Goal: Information Seeking & Learning: Find specific fact

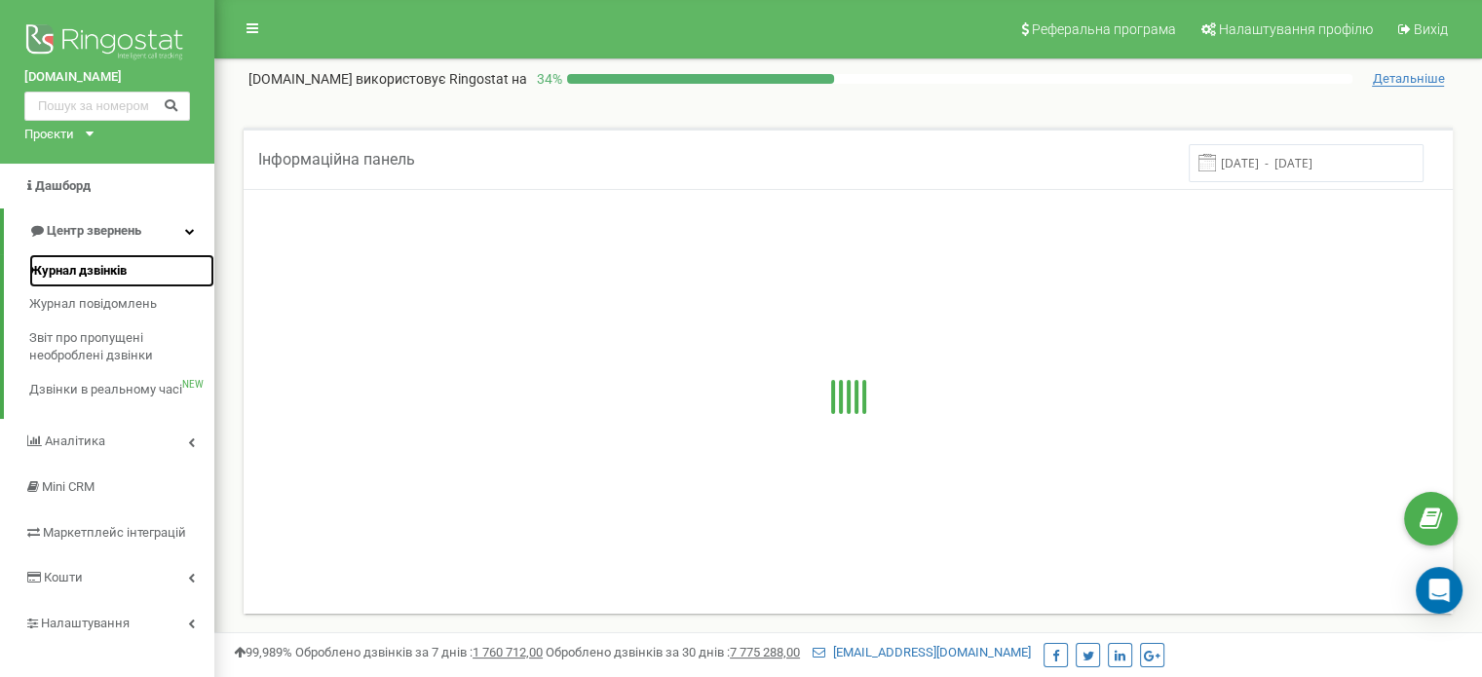
click at [97, 262] on span "Журнал дзвінків" at bounding box center [77, 271] width 97 height 19
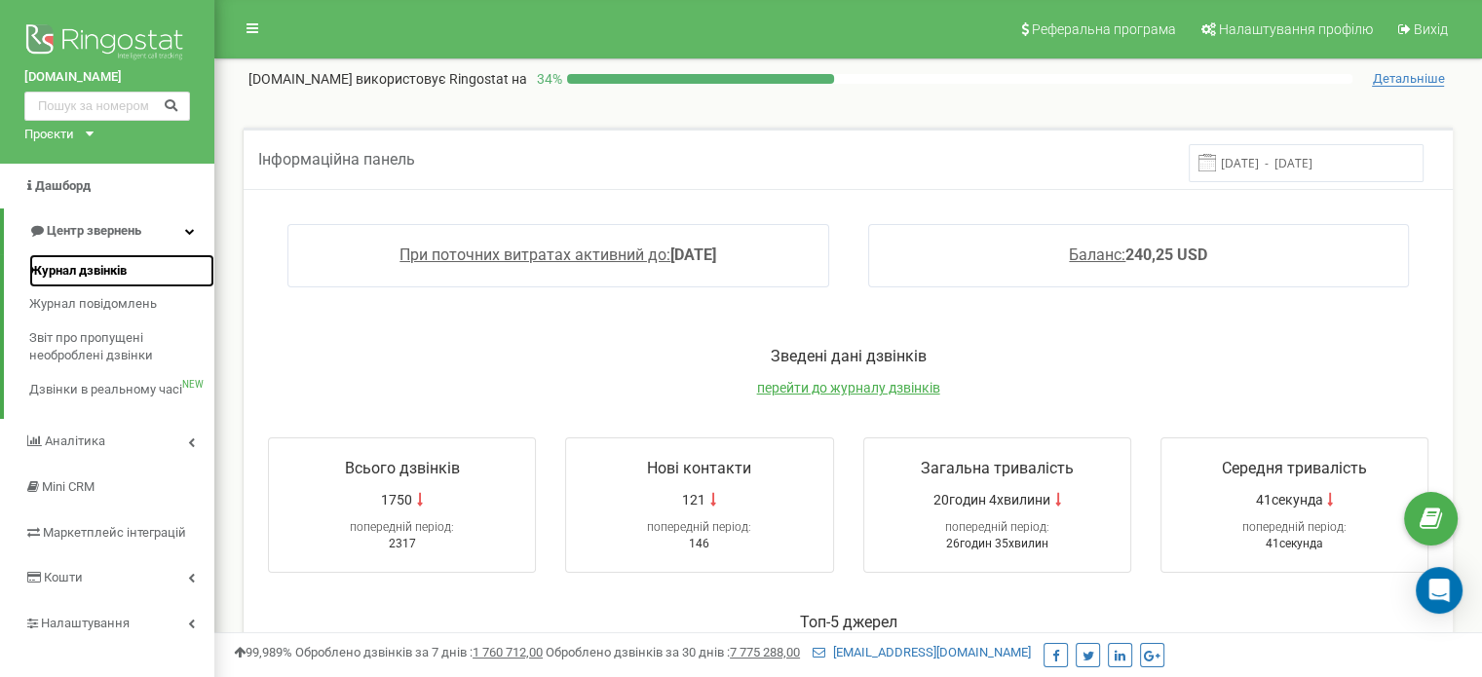
click at [127, 273] on span "Журнал дзвінків" at bounding box center [77, 271] width 97 height 19
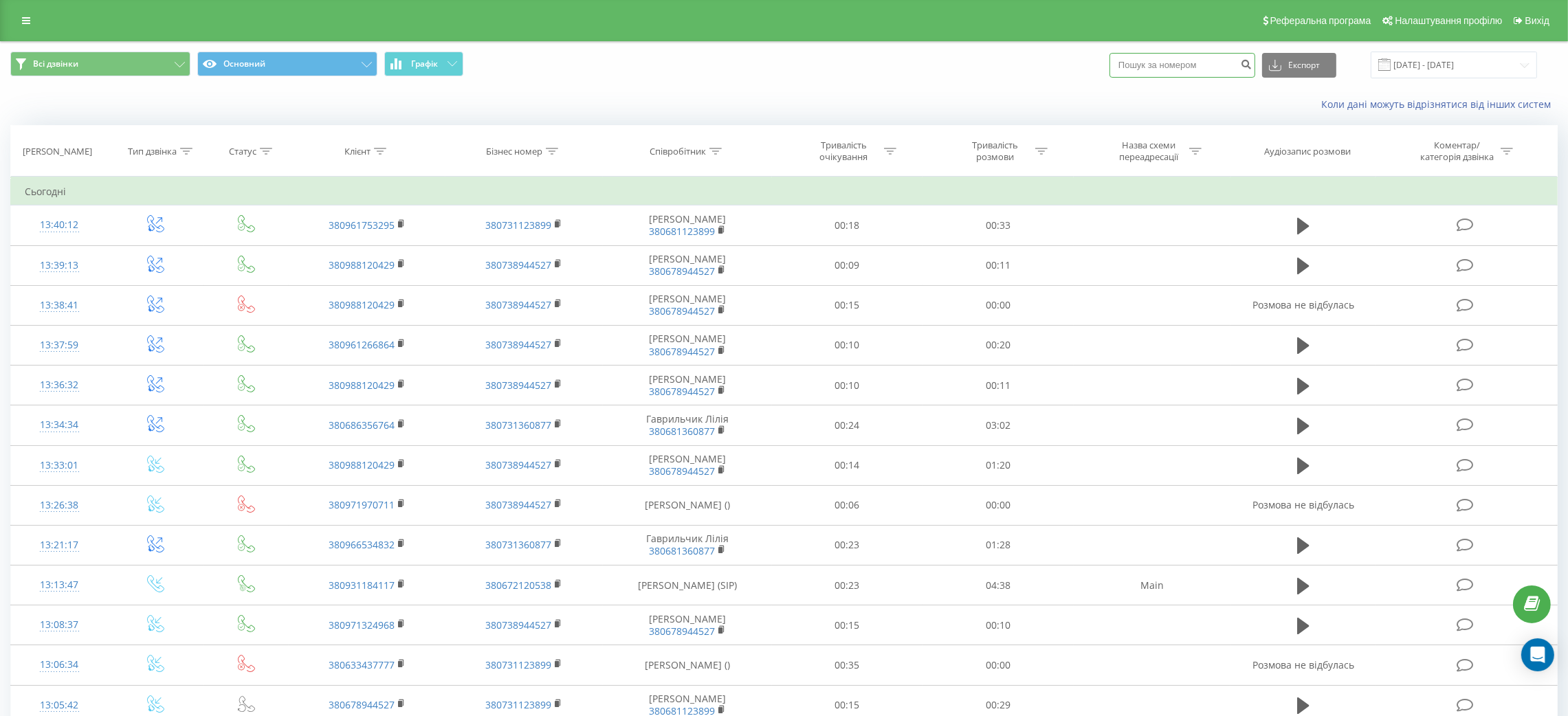
click at [1212, 75] on input at bounding box center [1182, 65] width 146 height 25
paste input "0991826983"
type input "0991826983"
click at [1252, 64] on icon "submit" at bounding box center [1246, 63] width 12 height 8
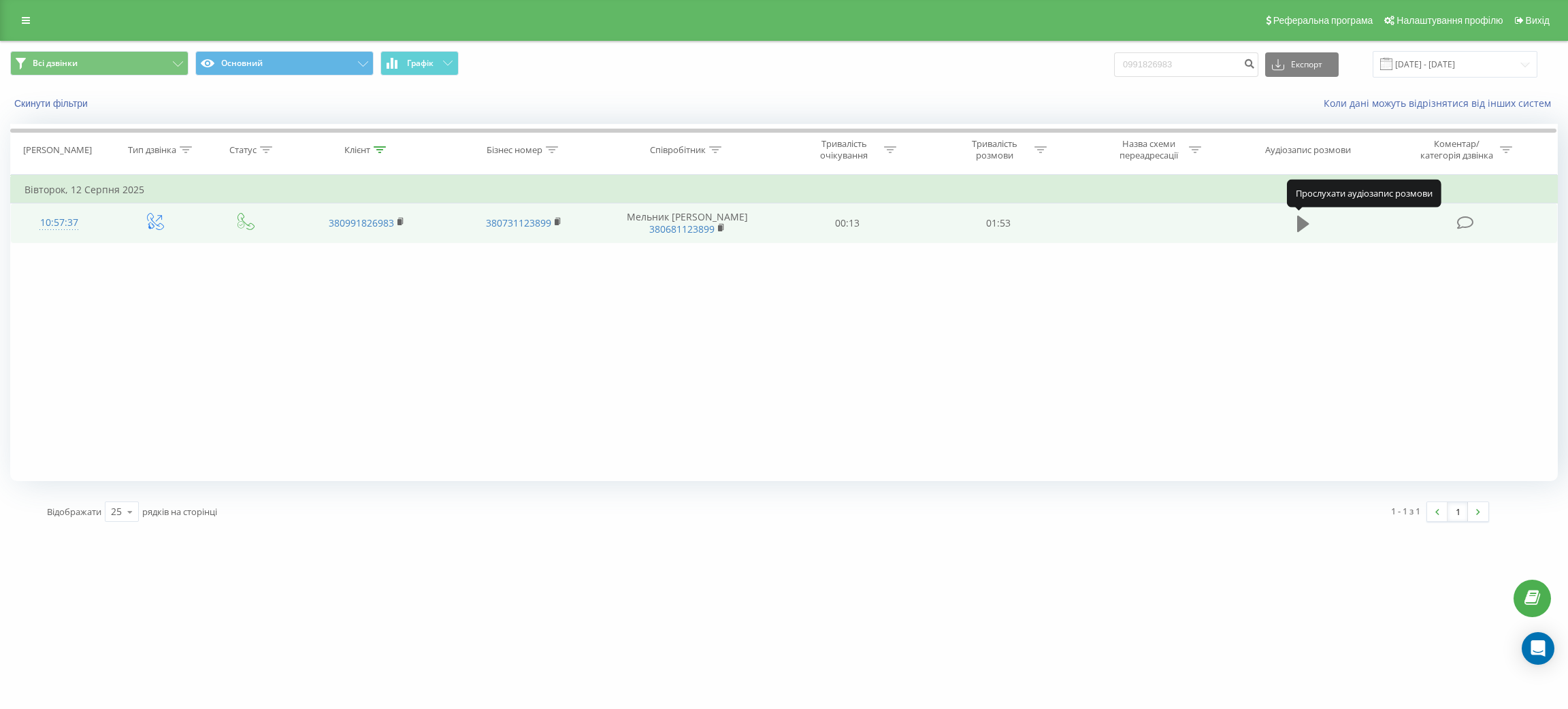
click at [1301, 228] on icon at bounding box center [1304, 224] width 13 height 16
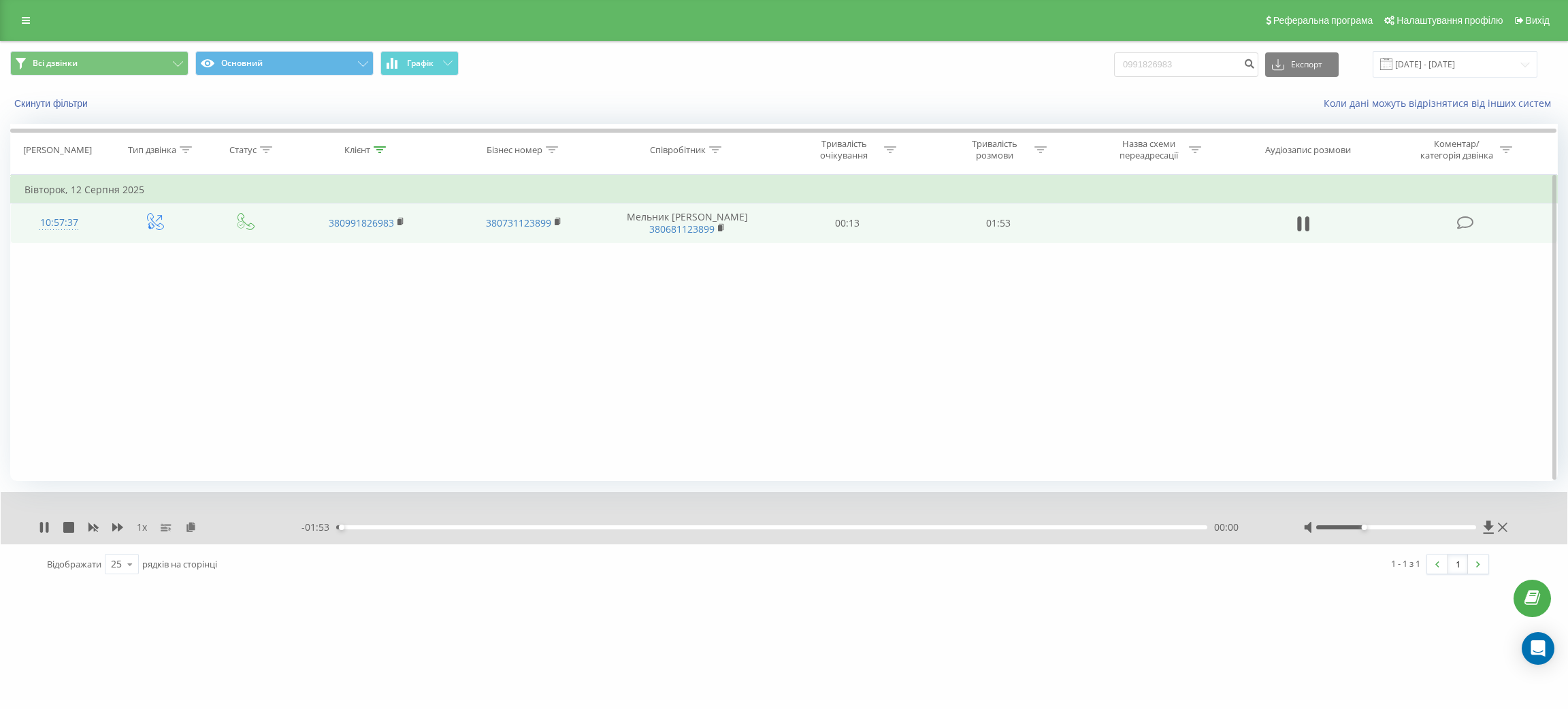
click at [1372, 527] on div at bounding box center [1396, 527] width 160 height 4
click at [1387, 528] on div at bounding box center [1396, 527] width 160 height 4
click at [41, 528] on icon at bounding box center [41, 527] width 3 height 11
click at [1170, 57] on input "0991826983" at bounding box center [1186, 64] width 145 height 24
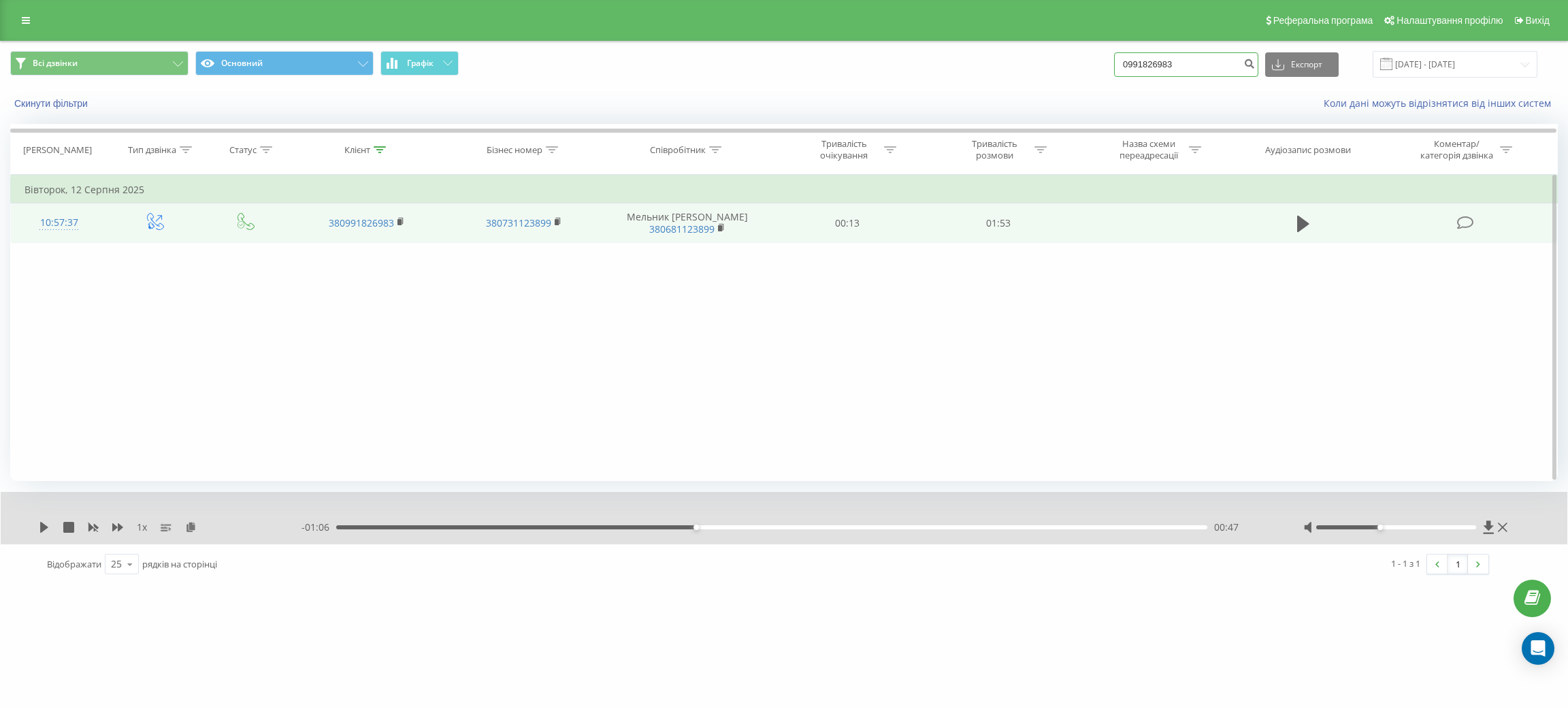
click at [1170, 57] on input "0991826983" at bounding box center [1186, 64] width 145 height 24
paste input "7177080"
type input "0971770803"
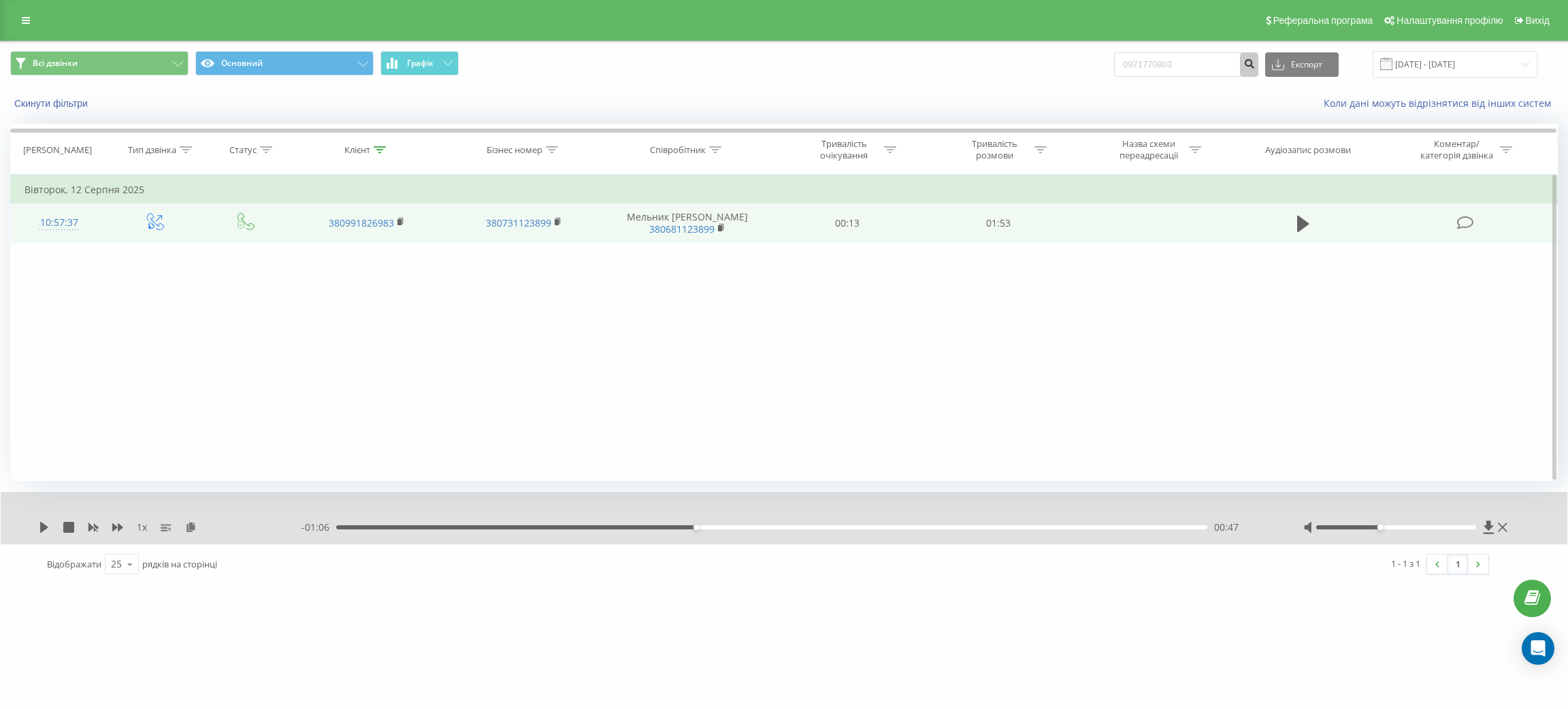
click at [1255, 66] on icon "submit" at bounding box center [1249, 62] width 12 height 8
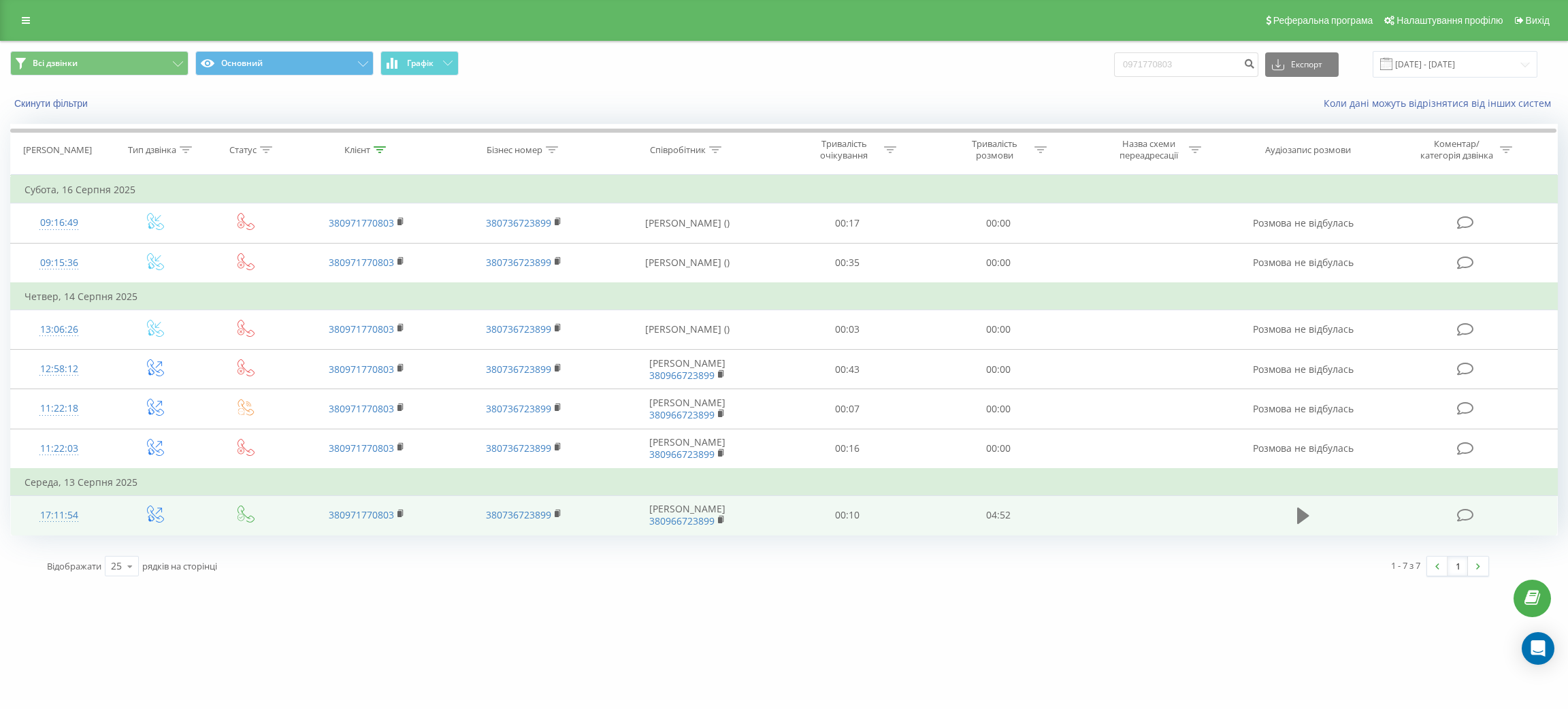
click at [1298, 517] on icon at bounding box center [1304, 516] width 13 height 16
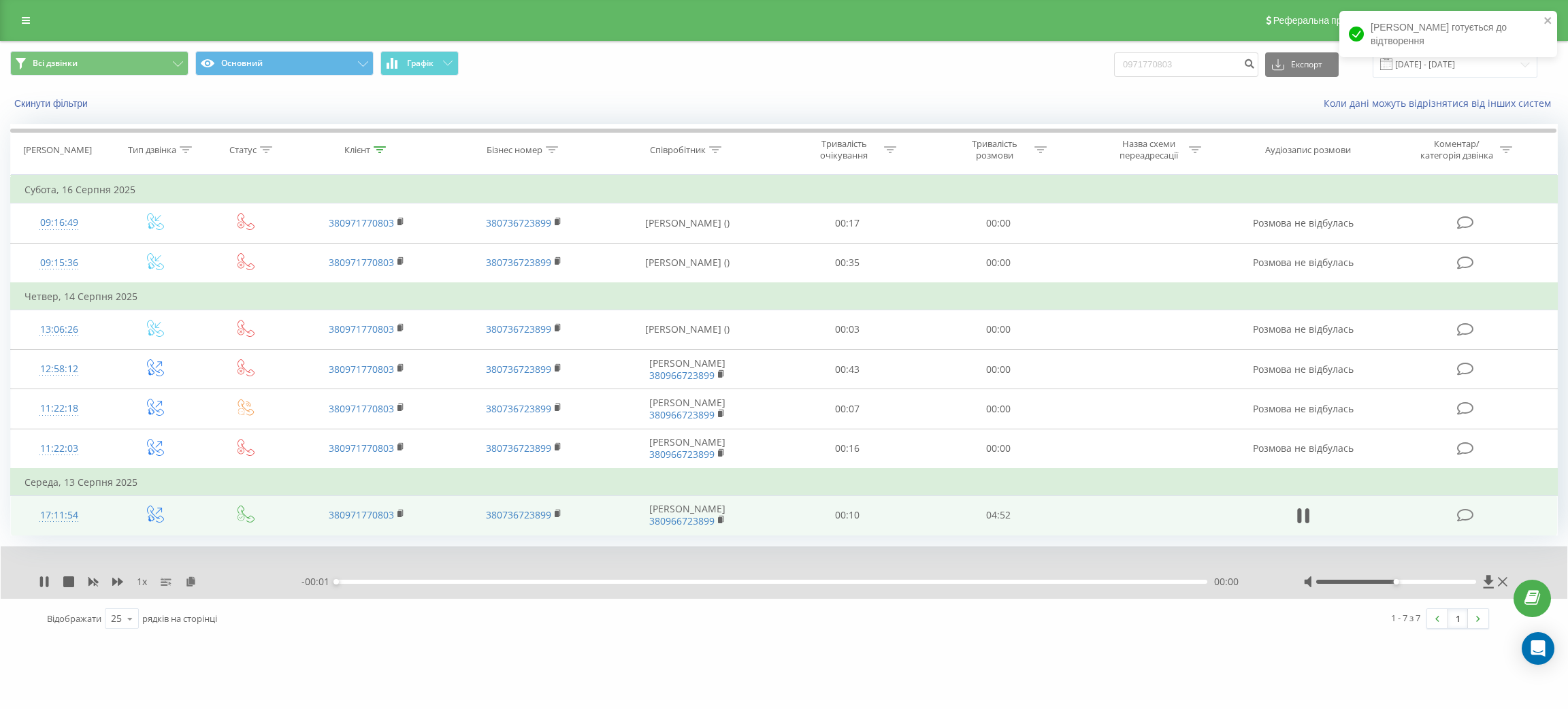
click at [50, 580] on div "1 x" at bounding box center [170, 581] width 263 height 13
click at [41, 584] on icon at bounding box center [41, 582] width 3 height 11
click at [1293, 511] on button at bounding box center [1303, 516] width 20 height 20
click at [1459, 581] on div at bounding box center [1396, 582] width 160 height 4
click at [1473, 582] on div at bounding box center [1396, 582] width 160 height 4
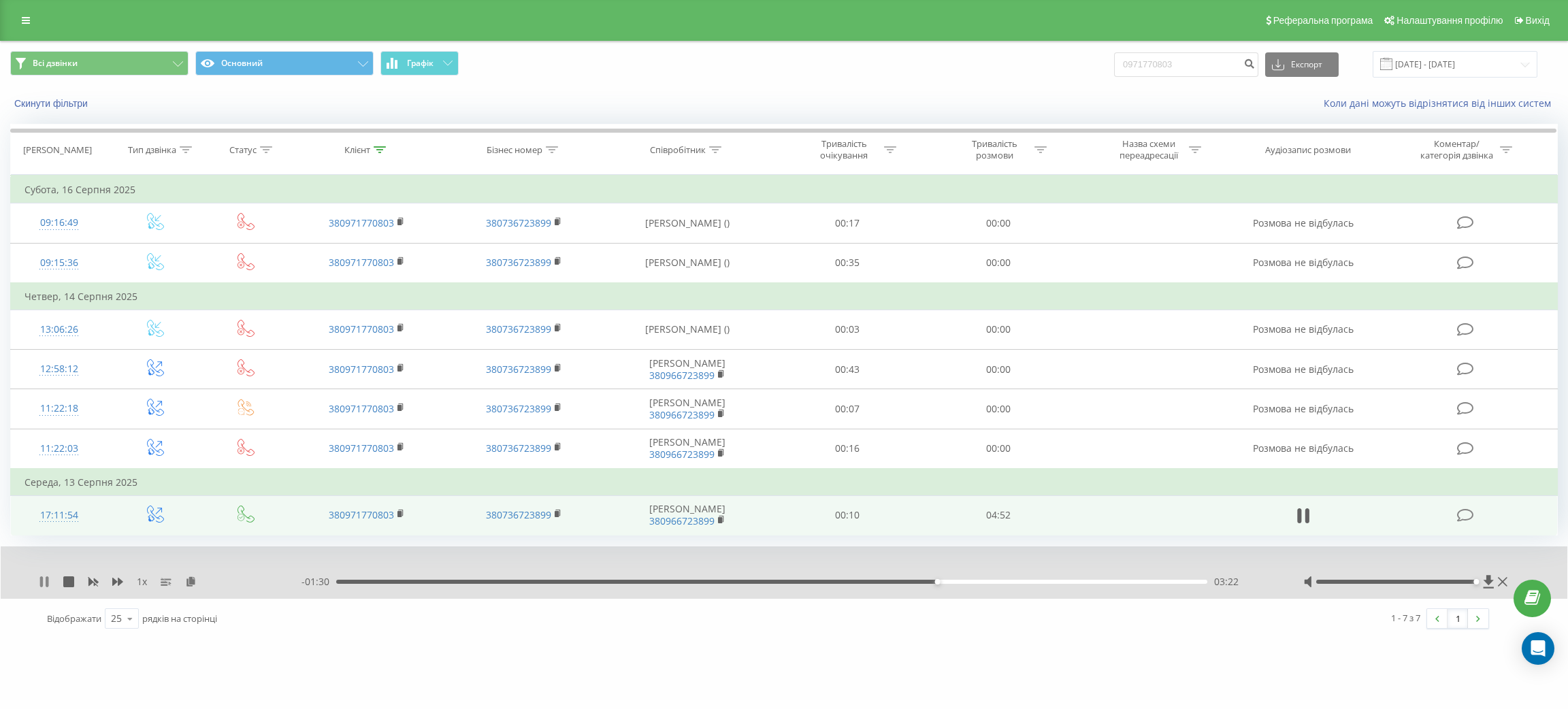
click at [42, 584] on icon at bounding box center [41, 582] width 3 height 11
click at [40, 582] on icon at bounding box center [44, 582] width 8 height 11
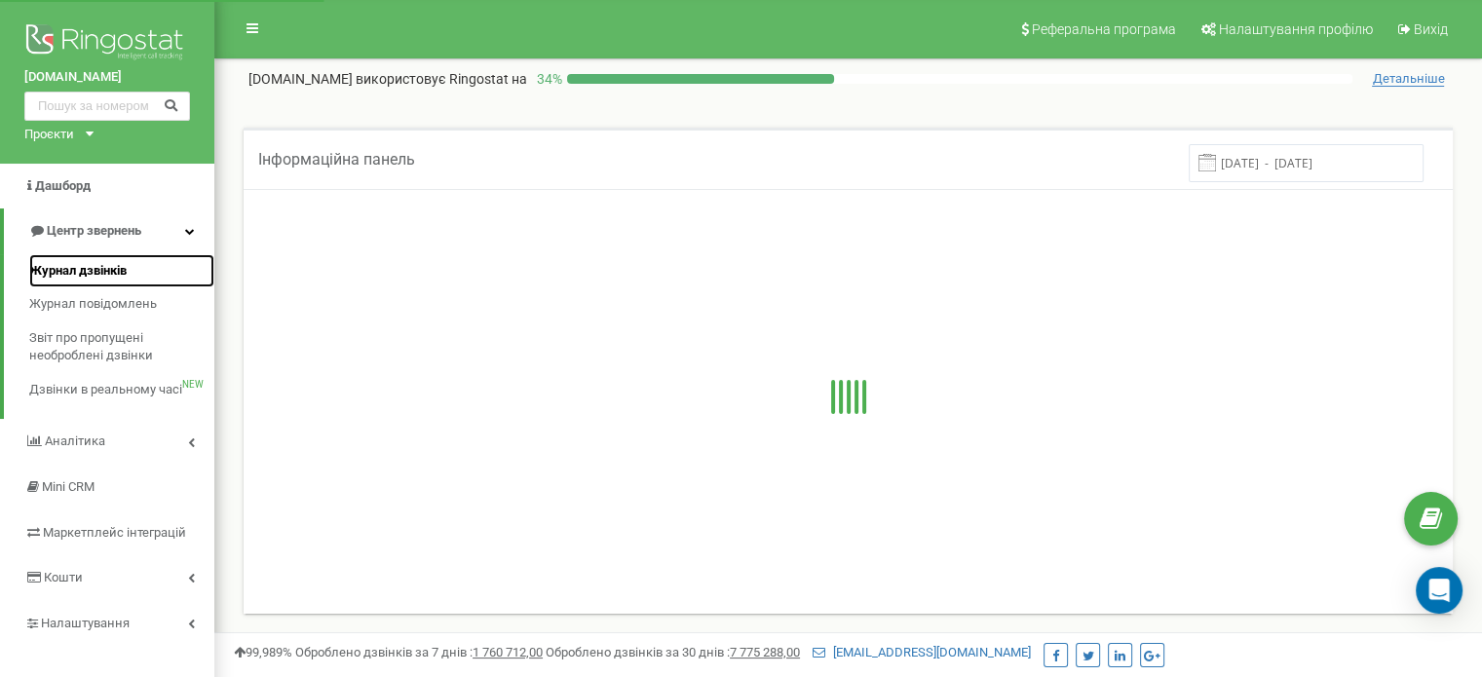
click at [86, 269] on span "Журнал дзвінків" at bounding box center [77, 271] width 97 height 19
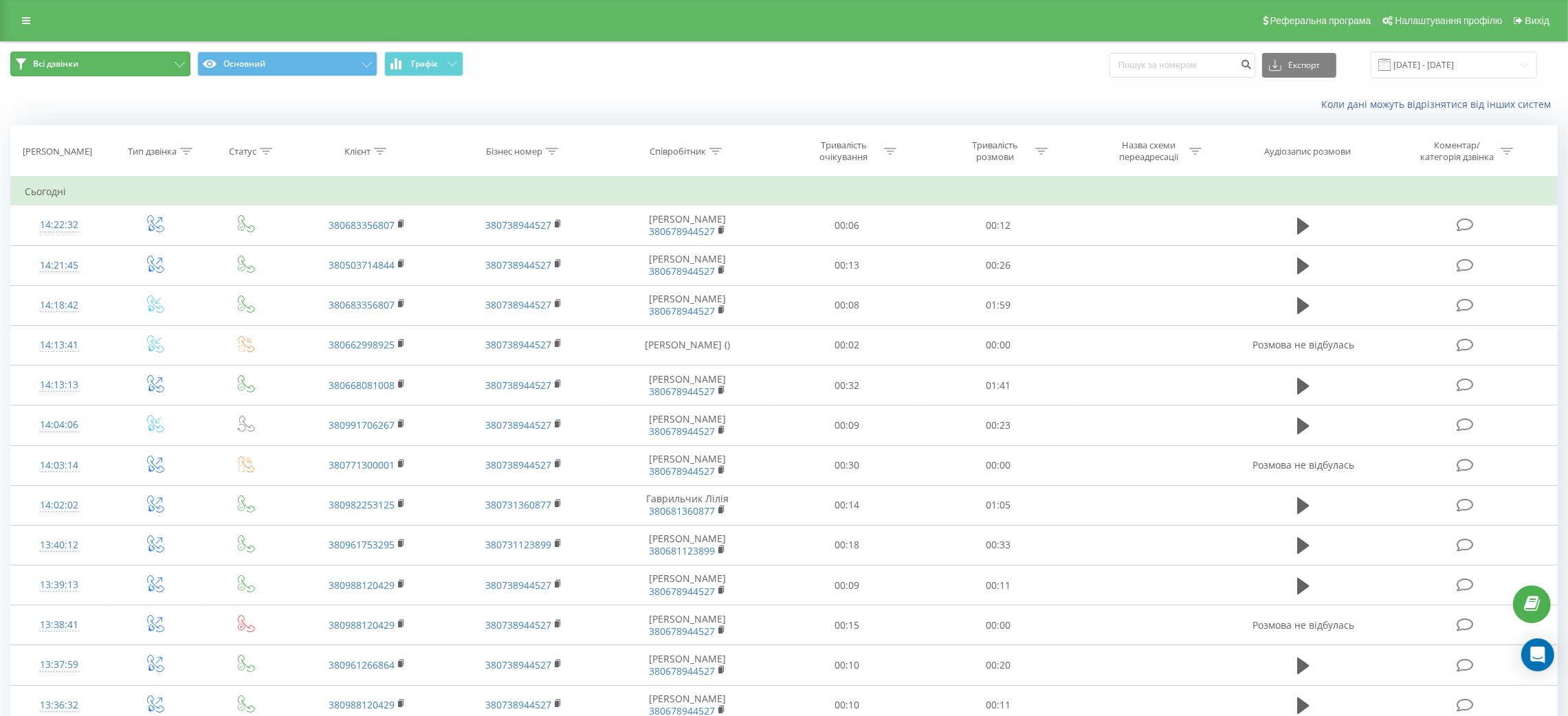
click at [137, 64] on button "Всі дзвінки" at bounding box center [100, 63] width 180 height 25
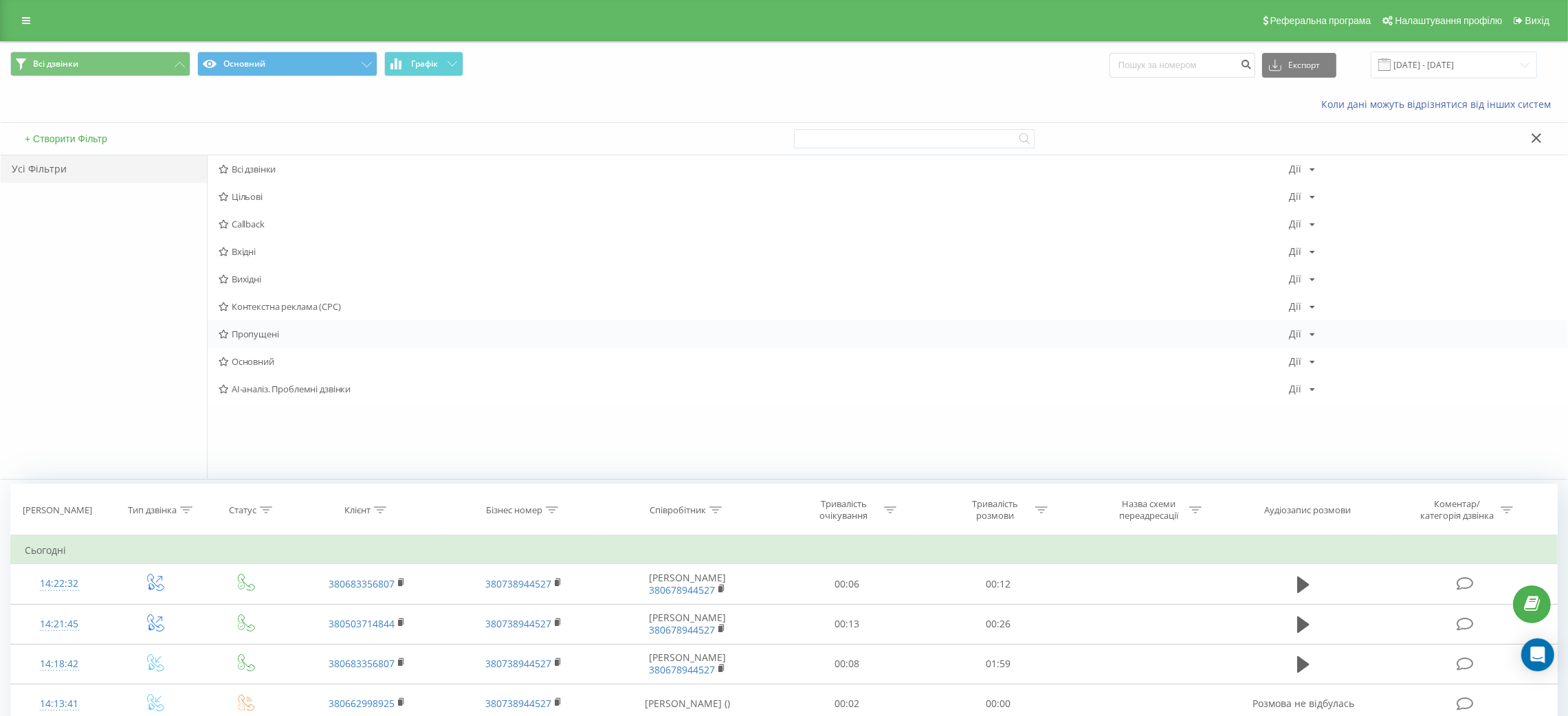
click at [274, 336] on span "Пропущені" at bounding box center [754, 334] width 1071 height 10
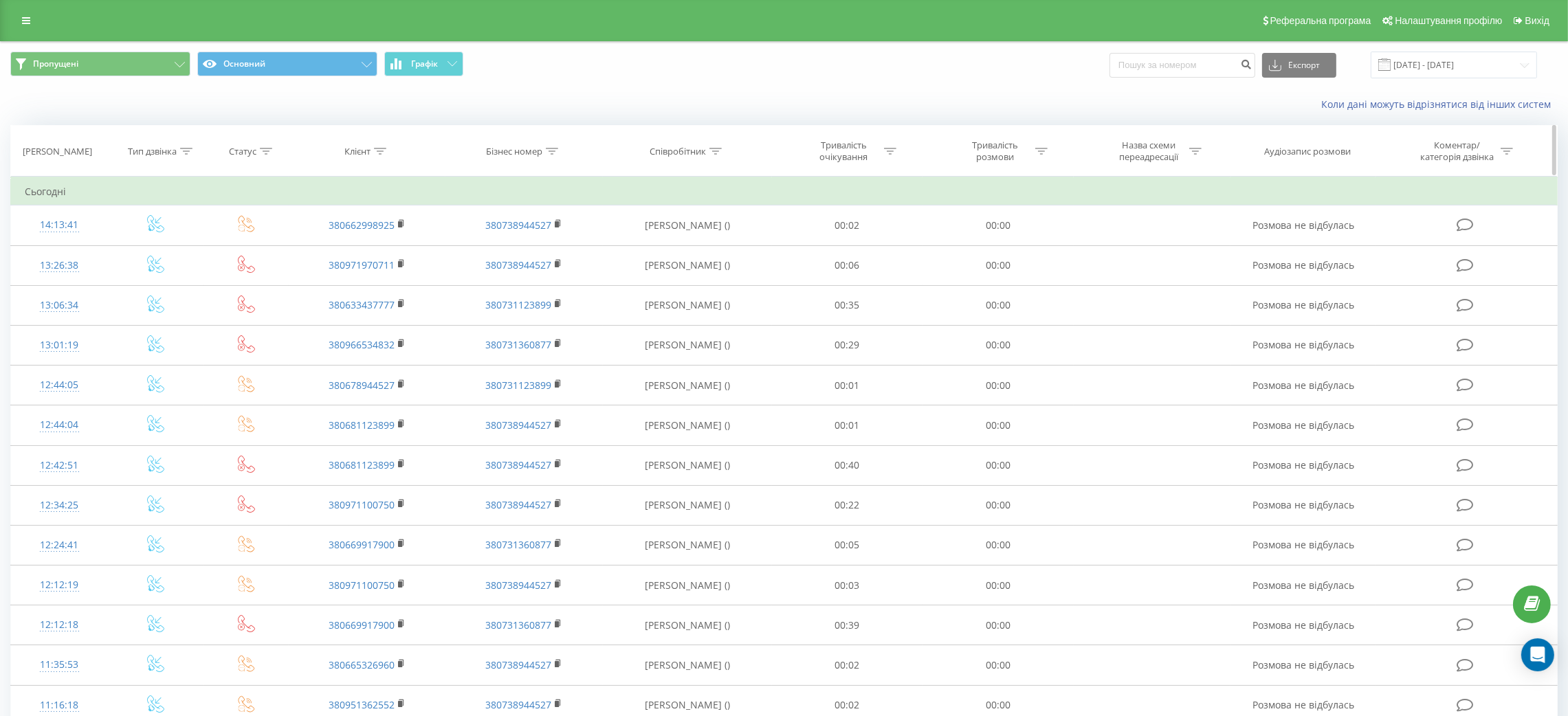
click at [715, 155] on div at bounding box center [716, 152] width 13 height 12
click at [685, 262] on input "text" at bounding box center [687, 250] width 121 height 24
type input "[PERSON_NAME]"
click at [704, 282] on span "OK" at bounding box center [716, 277] width 39 height 21
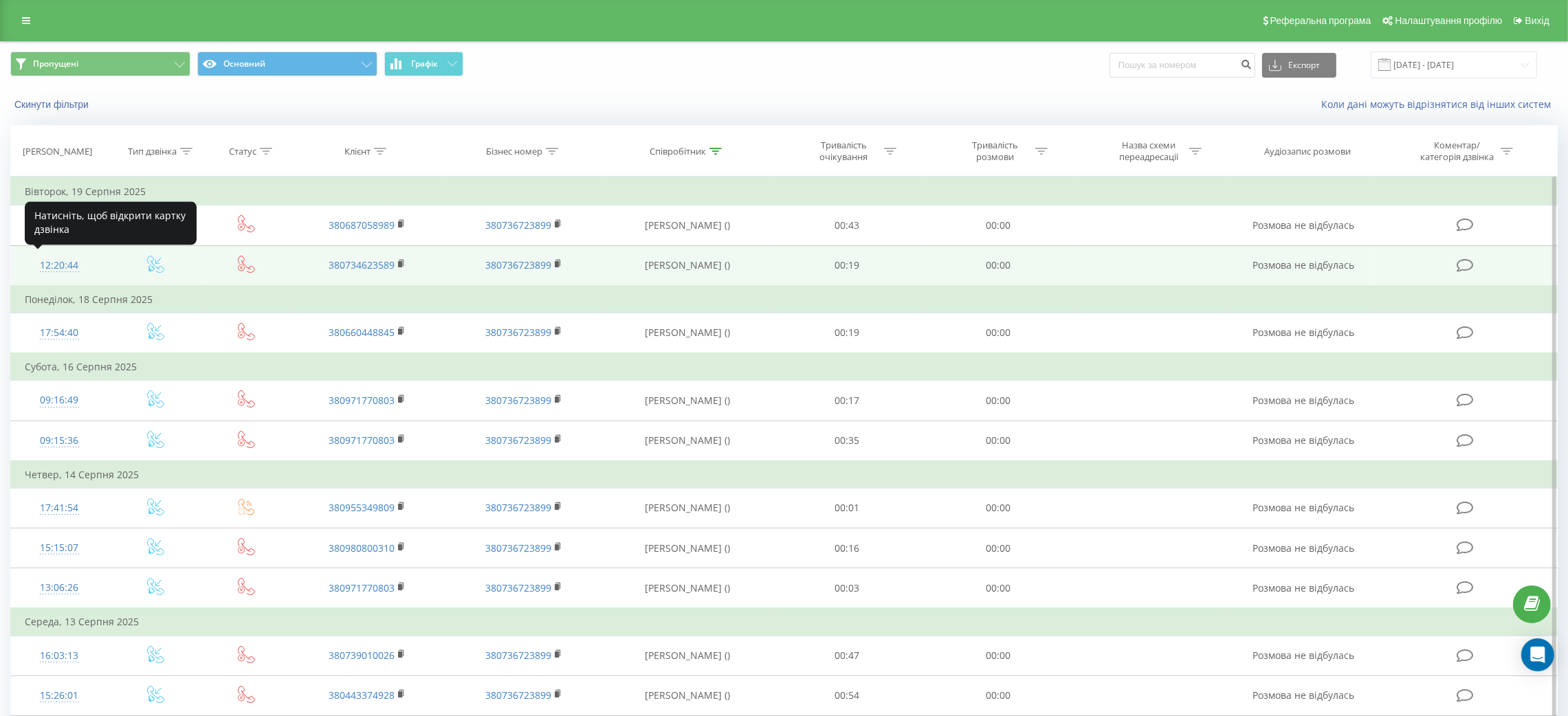
click at [64, 263] on div "12:20:44" at bounding box center [59, 265] width 68 height 27
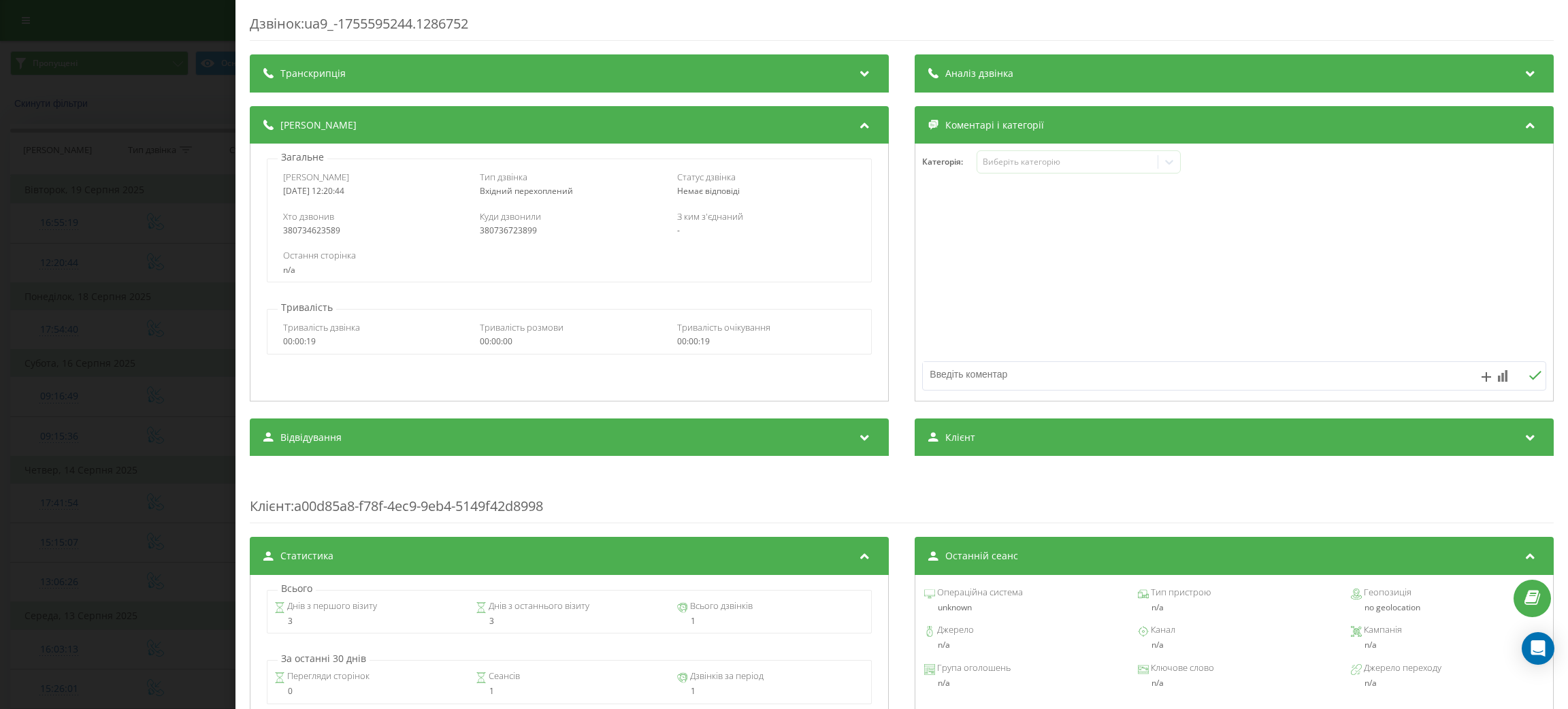
click at [173, 146] on div "Дзвінок : ua9_-1755595244.1286752 Транскрипція Для AI-аналізу майбутніх дзвінкі…" at bounding box center [784, 354] width 1568 height 709
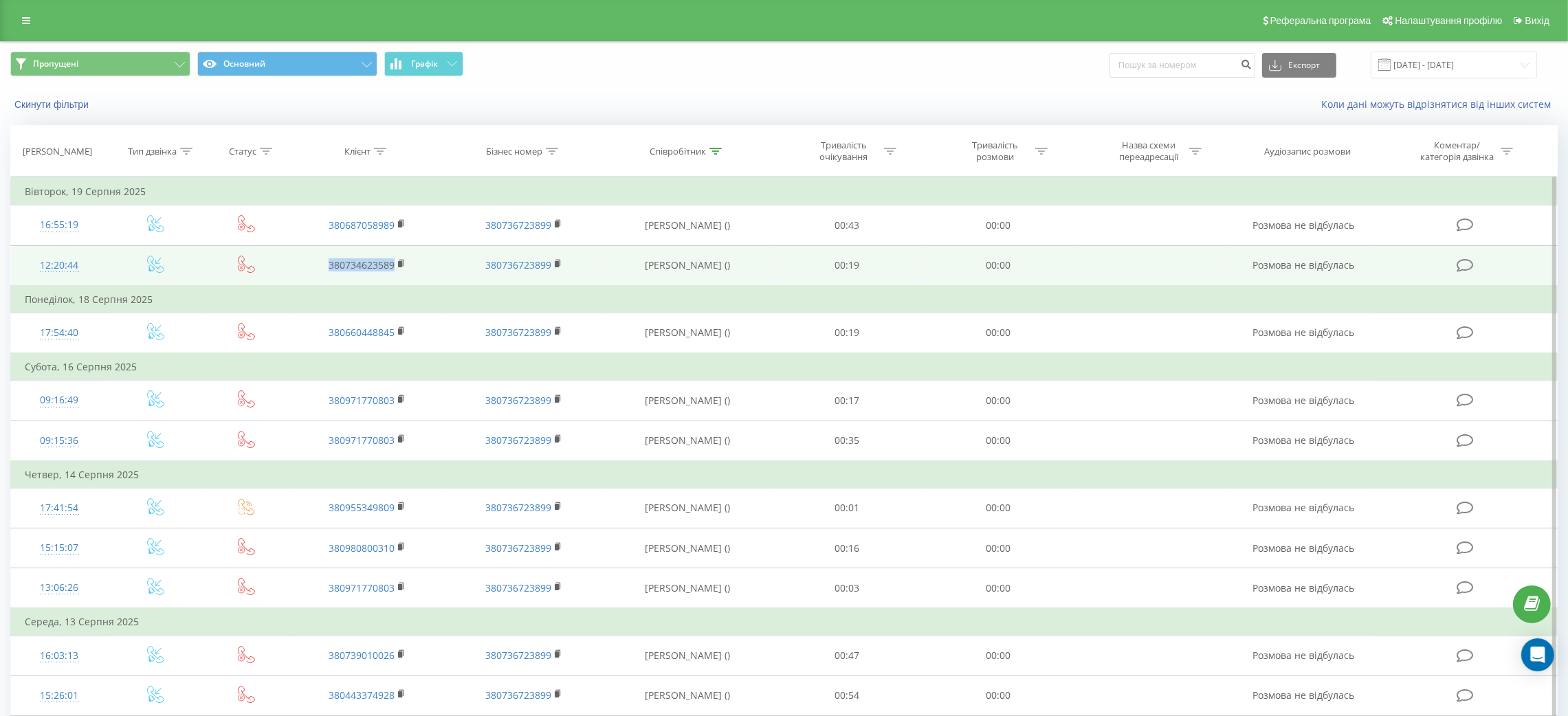
drag, startPoint x: 320, startPoint y: 262, endPoint x: 399, endPoint y: 272, distance: 79.6
click at [399, 272] on td "380734623589" at bounding box center [367, 265] width 157 height 40
copy link "380734623589"
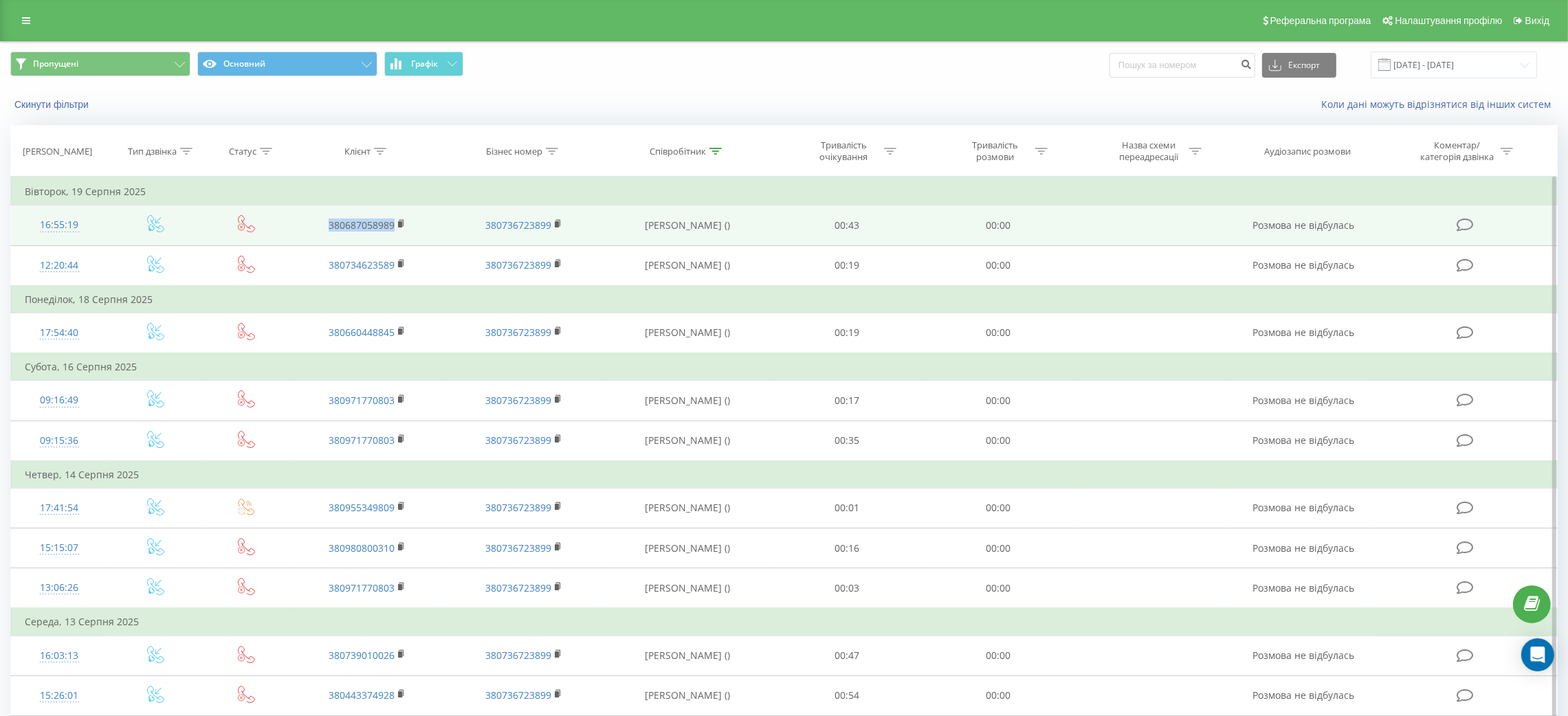
drag, startPoint x: 324, startPoint y: 223, endPoint x: 394, endPoint y: 228, distance: 70.2
click at [394, 228] on td "380687058989" at bounding box center [367, 225] width 157 height 40
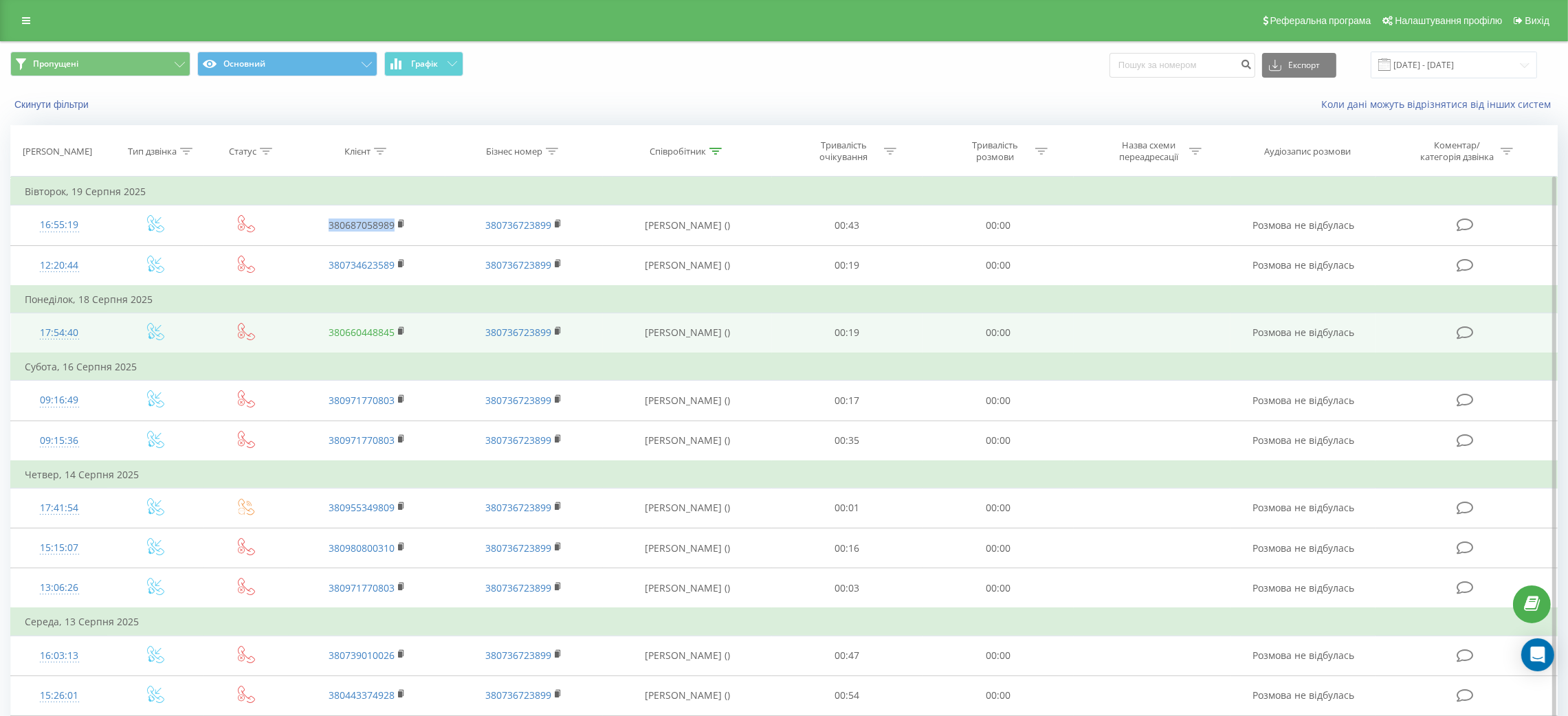
copy link "380687058989"
